Goal: Task Accomplishment & Management: Use online tool/utility

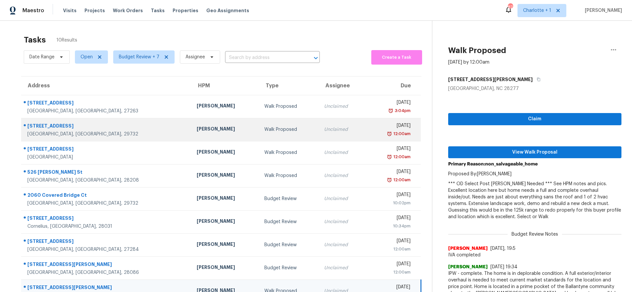
scroll to position [44, 0]
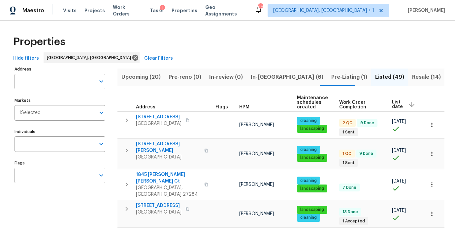
click at [221, 41] on div "Properties" at bounding box center [228, 41] width 434 height 21
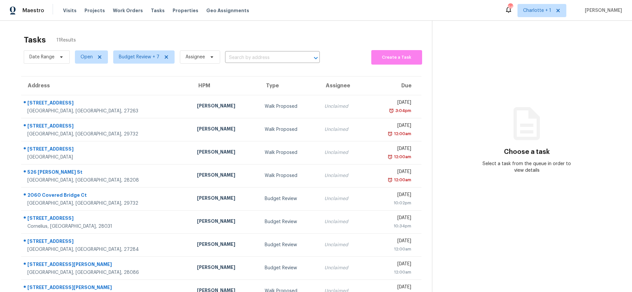
scroll to position [56, 0]
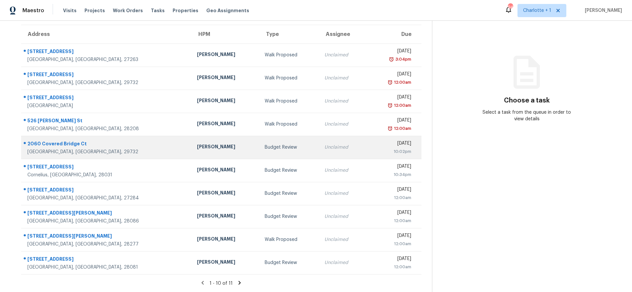
click at [197, 144] on div "Billy Towle" at bounding box center [225, 148] width 57 height 8
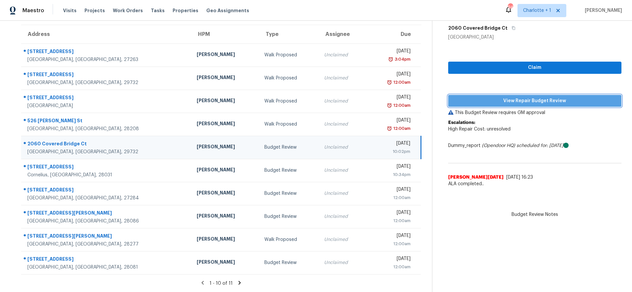
click at [485, 97] on span "View Repair Budget Review" at bounding box center [534, 101] width 163 height 8
click at [191, 148] on td "Billy Towle" at bounding box center [225, 147] width 68 height 23
click at [500, 97] on span "View Repair Budget Review" at bounding box center [534, 101] width 163 height 8
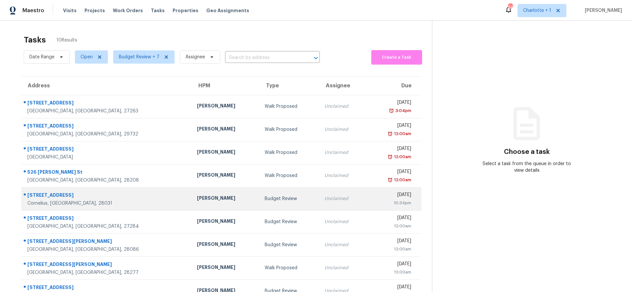
click at [192, 193] on td "[PERSON_NAME]" at bounding box center [226, 198] width 68 height 23
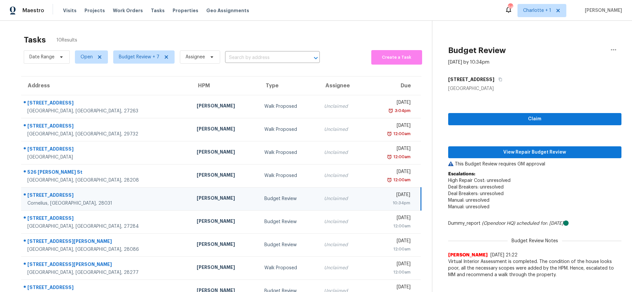
click at [267, 201] on td "Budget Review" at bounding box center [289, 198] width 60 height 23
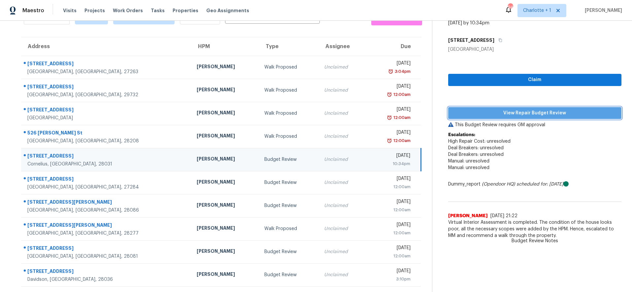
click at [528, 110] on span "View Repair Budget Review" at bounding box center [534, 113] width 163 height 8
